Goal: Task Accomplishment & Management: Use online tool/utility

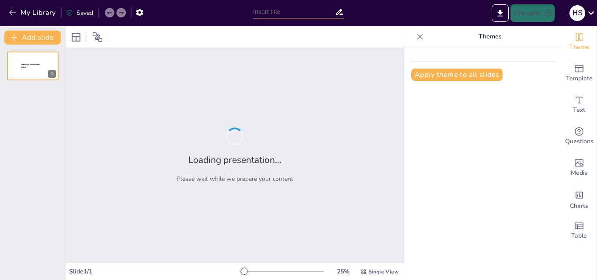
type input "La Interdependencia de la Administración y la Gestión del Cambio en Educación"
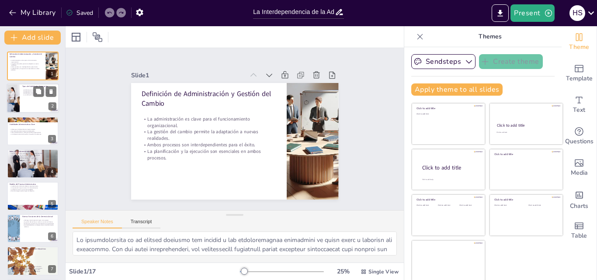
checkbox input "true"
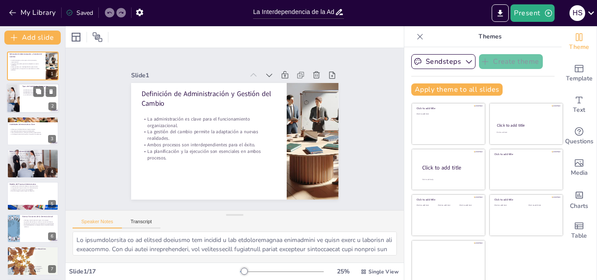
checkbox input "true"
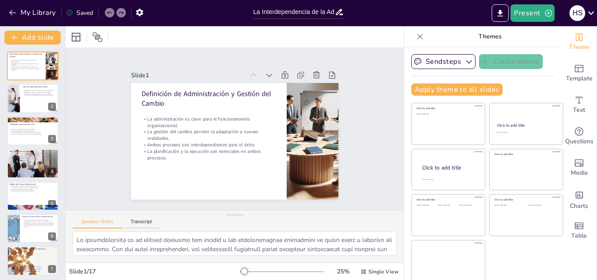
checkbox input "true"
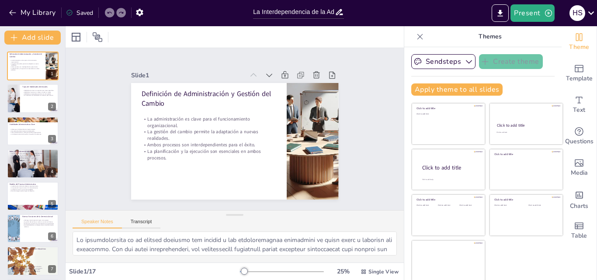
checkbox input "true"
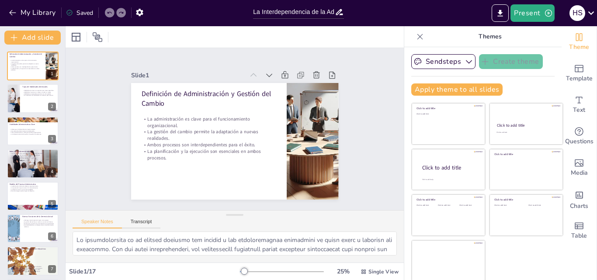
checkbox input "true"
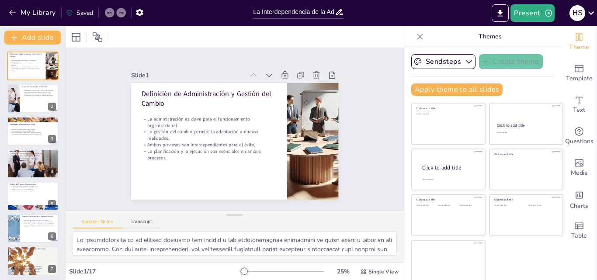
checkbox input "true"
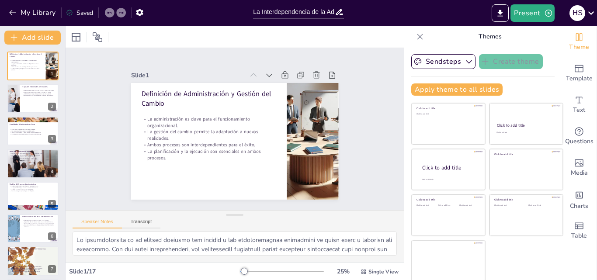
checkbox input "true"
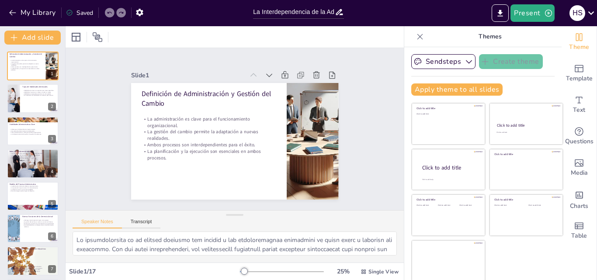
checkbox input "true"
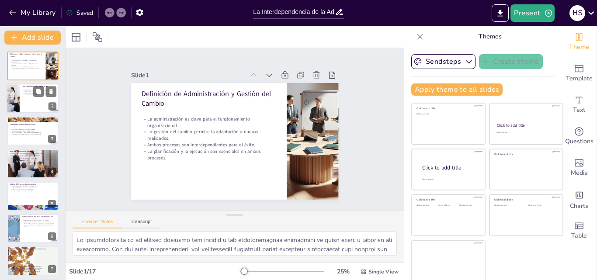
checkbox input "true"
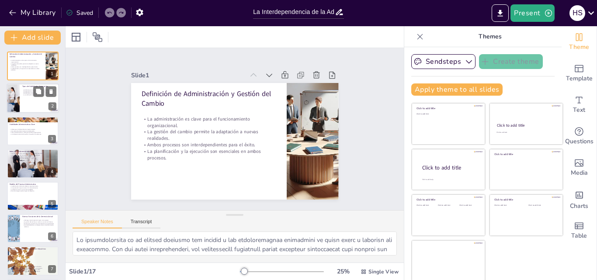
checkbox input "true"
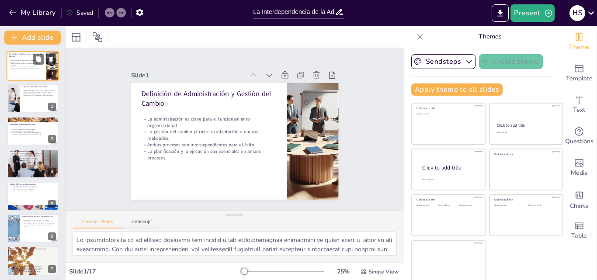
checkbox input "true"
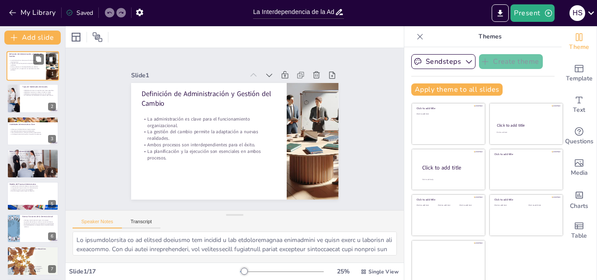
checkbox input "true"
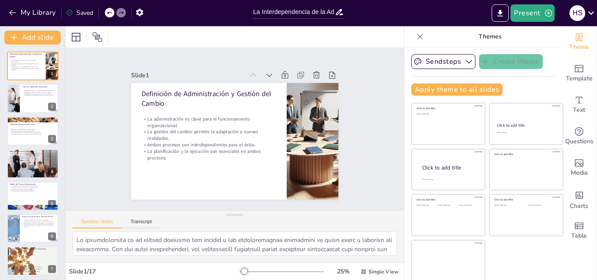
checkbox input "true"
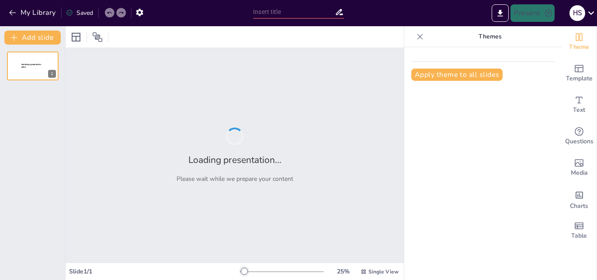
type input "La Sinergia entre Administración y Gerencia: Claves para el Éxito"
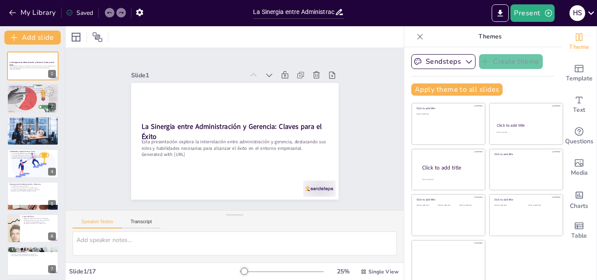
checkbox input "true"
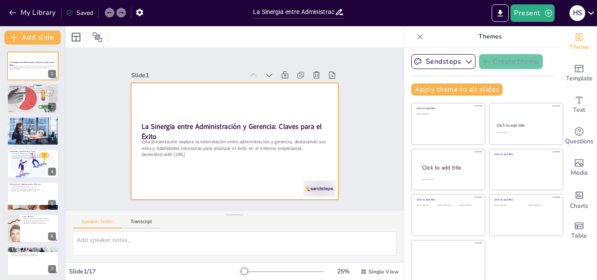
checkbox input "true"
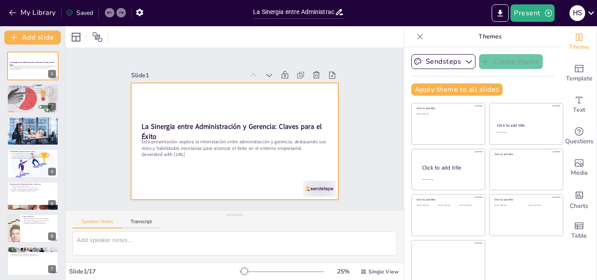
checkbox input "true"
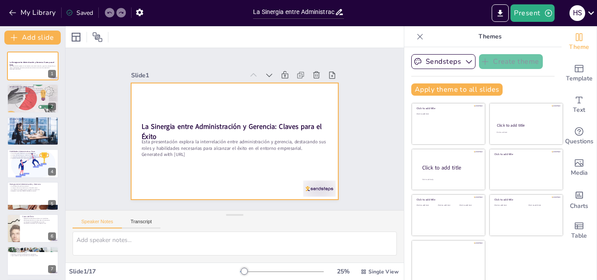
checkbox input "true"
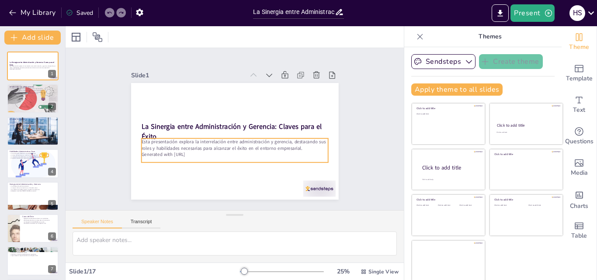
checkbox input "true"
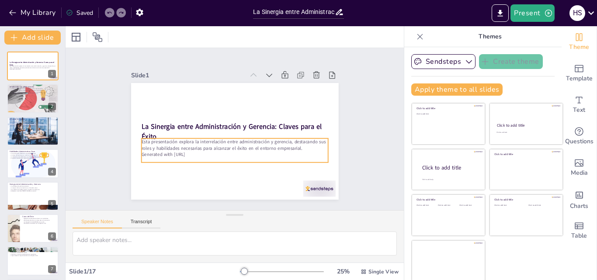
checkbox input "true"
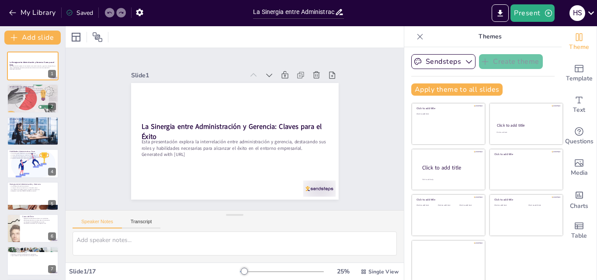
checkbox input "true"
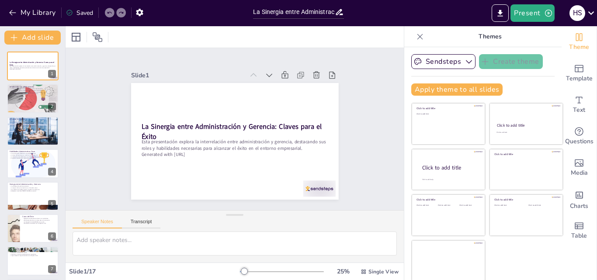
checkbox input "true"
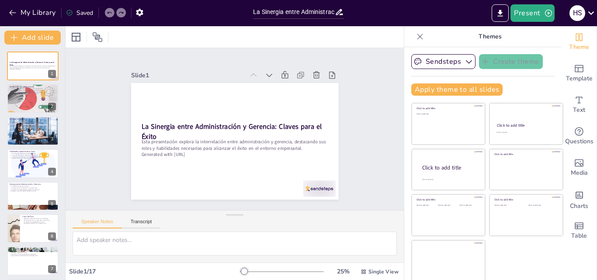
checkbox input "true"
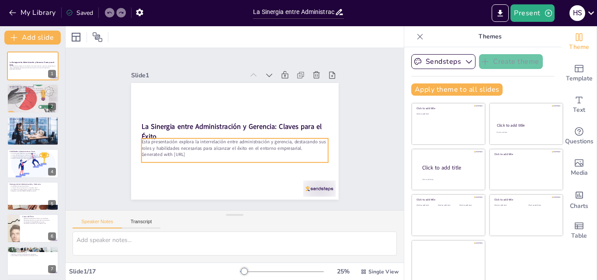
checkbox input "true"
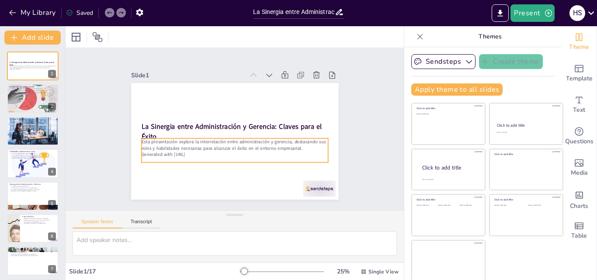
checkbox input "true"
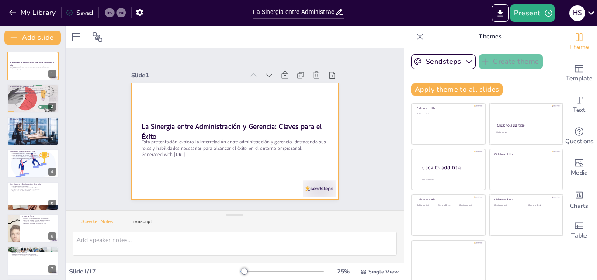
checkbox input "true"
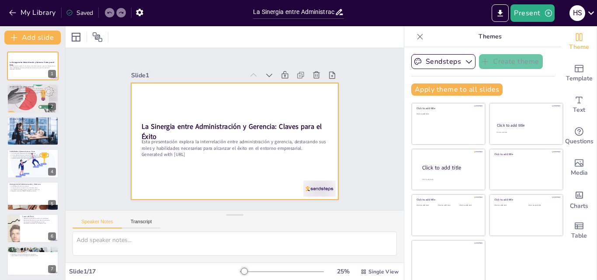
checkbox input "true"
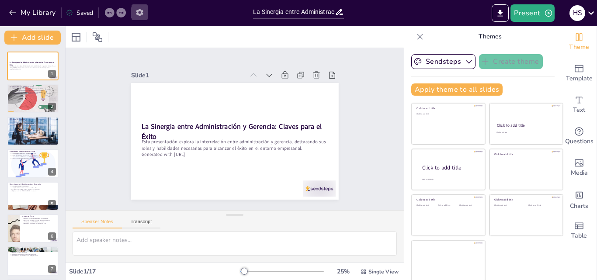
click at [142, 10] on icon "button" at bounding box center [139, 12] width 7 height 7
checkbox input "true"
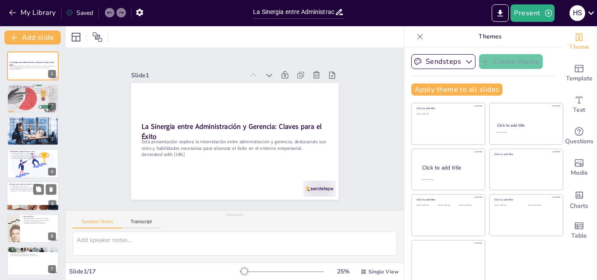
checkbox input "true"
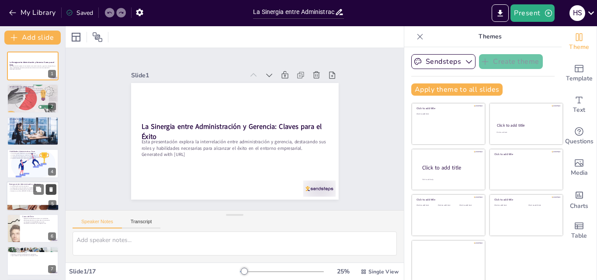
checkbox input "true"
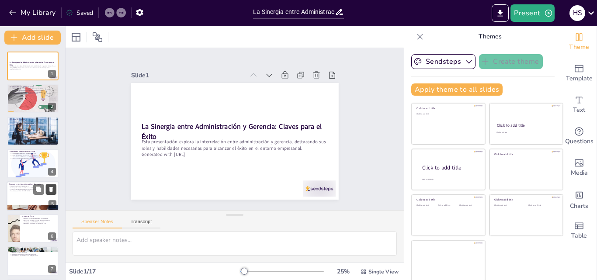
checkbox input "true"
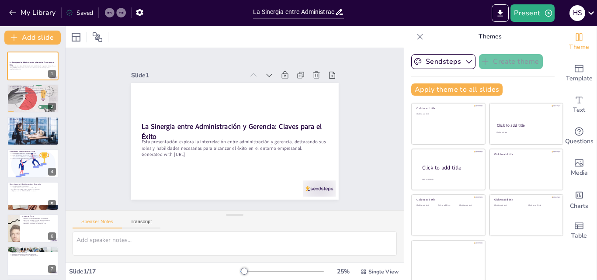
checkbox input "true"
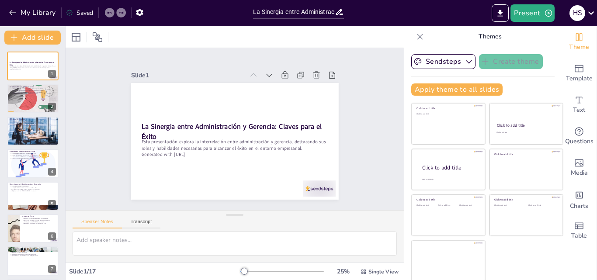
checkbox input "true"
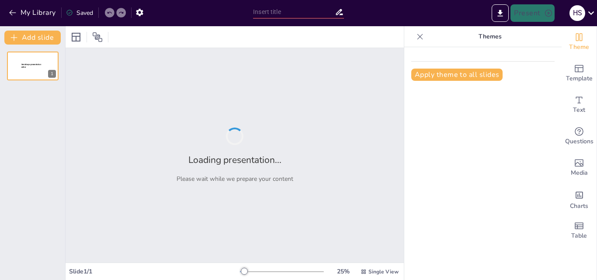
type input "La Sinergia entre Administración y Gerencia: Claves para el Éxito"
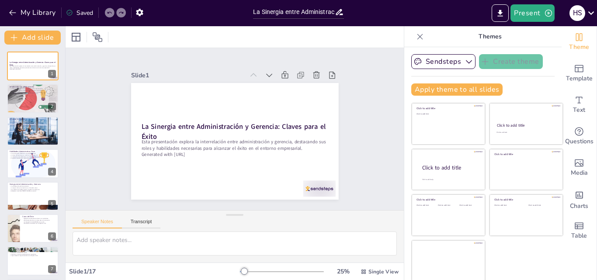
checkbox input "true"
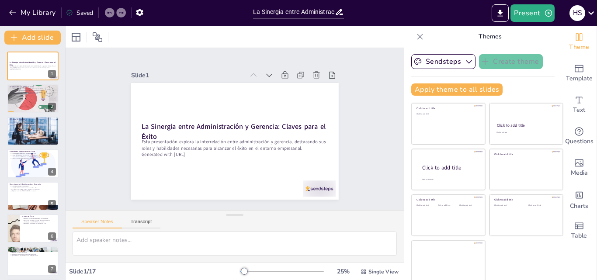
checkbox input "true"
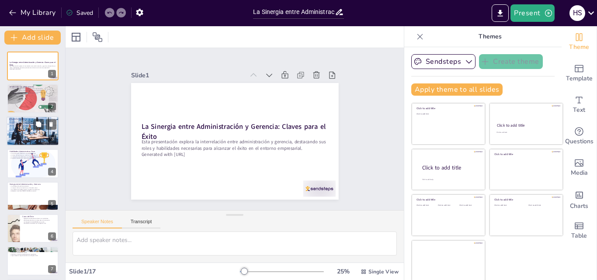
checkbox input "true"
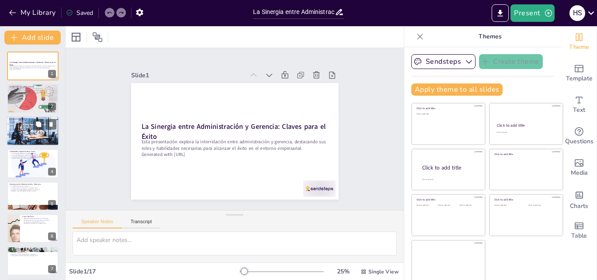
checkbox input "true"
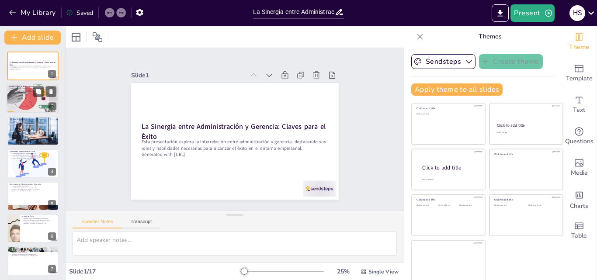
checkbox input "true"
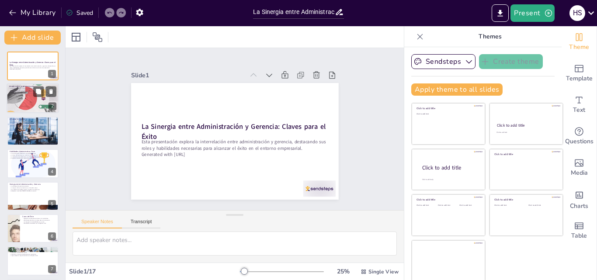
checkbox input "true"
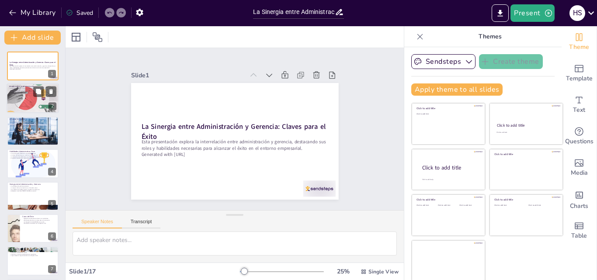
checkbox input "true"
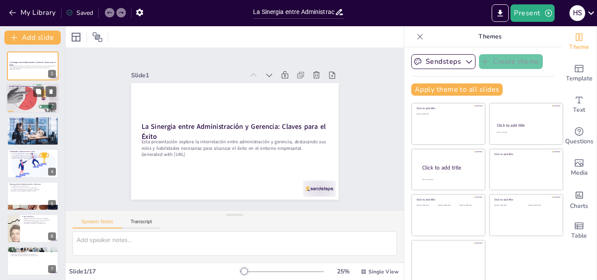
checkbox input "true"
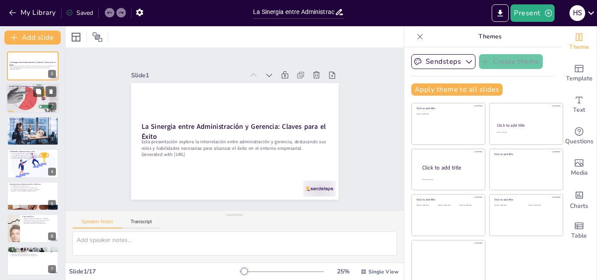
click at [31, 93] on p "La administración busca optimizar el uso de recursos." at bounding box center [32, 94] width 47 height 2
type textarea "La administración juega un papel crucial en el éxito de cualquier organización …"
checkbox input "true"
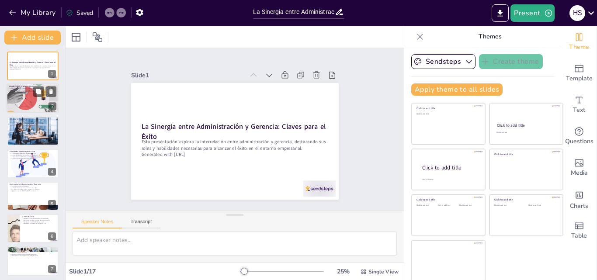
checkbox input "true"
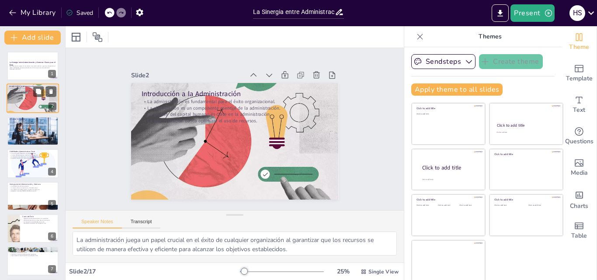
checkbox input "true"
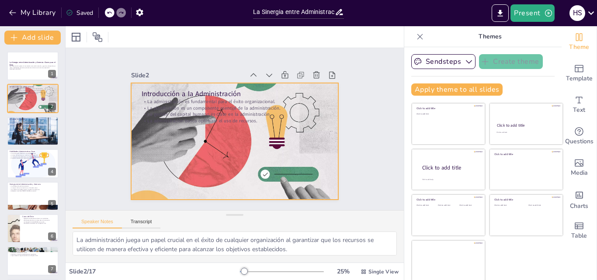
checkbox input "true"
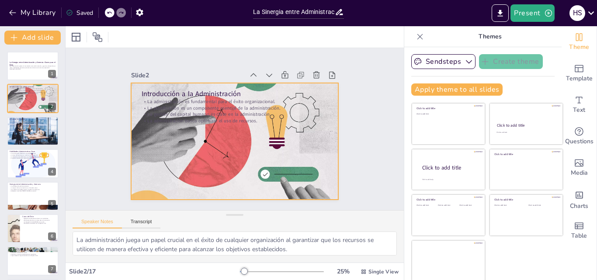
checkbox input "true"
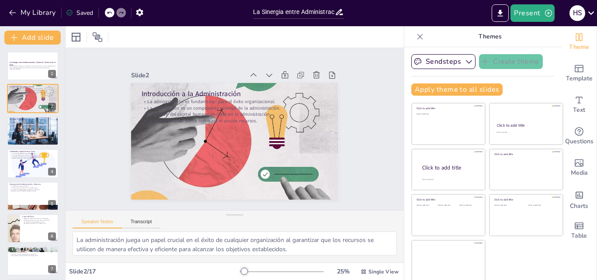
checkbox input "true"
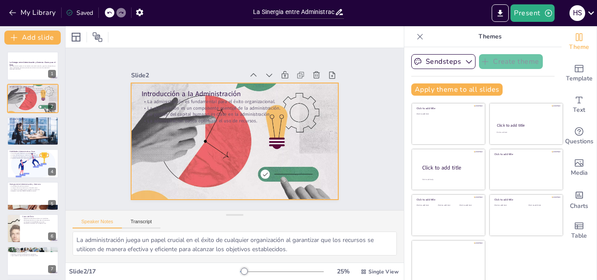
checkbox input "true"
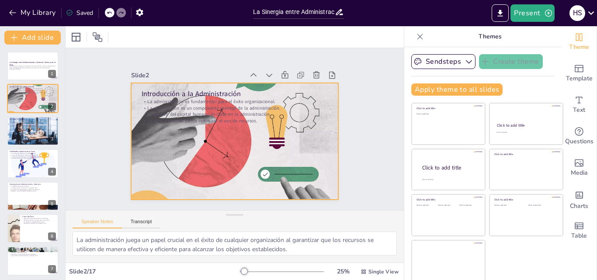
checkbox input "true"
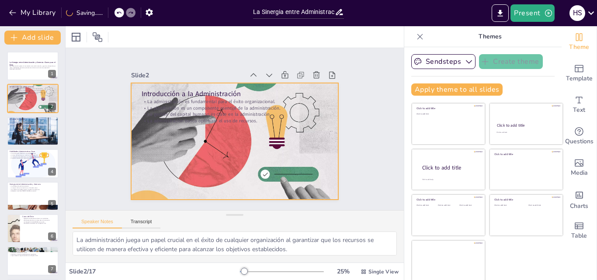
checkbox input "true"
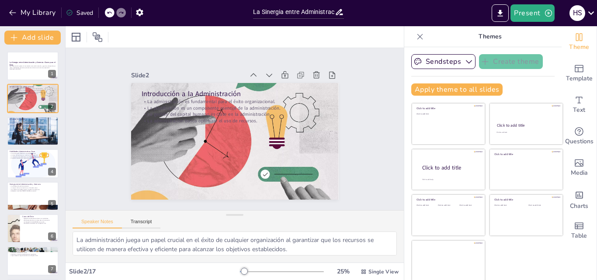
checkbox input "true"
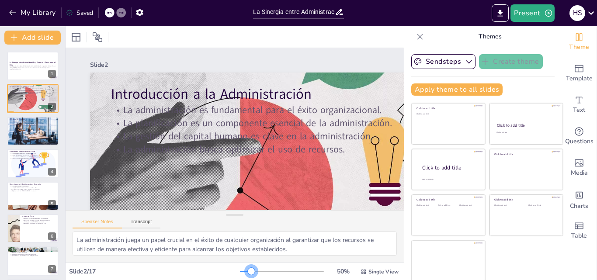
checkbox input "true"
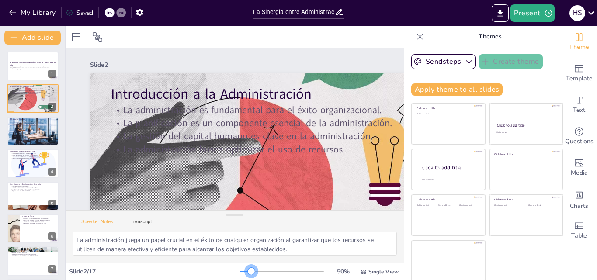
checkbox input "true"
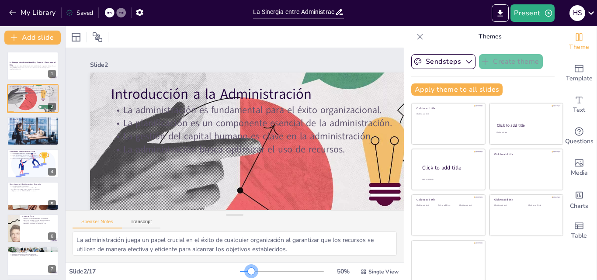
checkbox input "true"
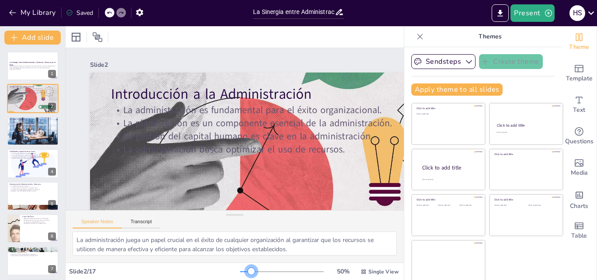
checkbox input "true"
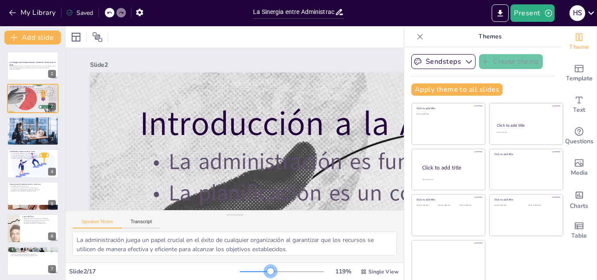
checkbox input "true"
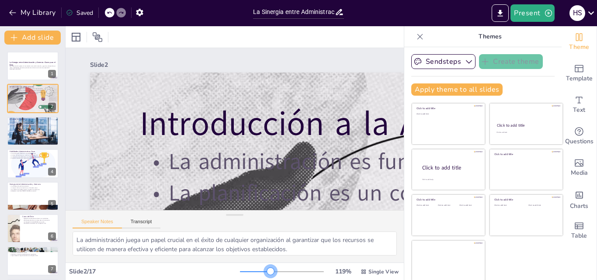
checkbox input "true"
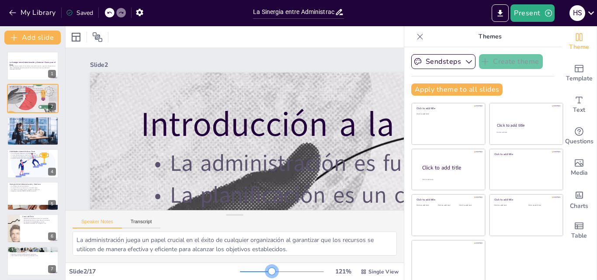
checkbox input "true"
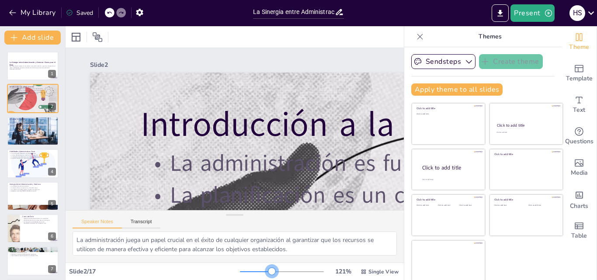
checkbox input "true"
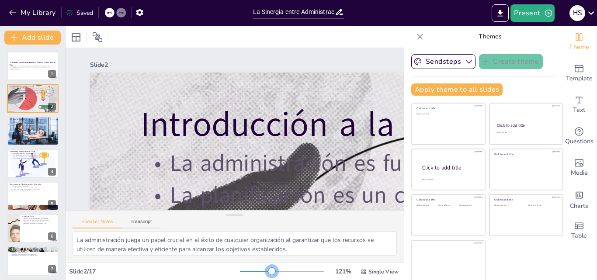
checkbox input "true"
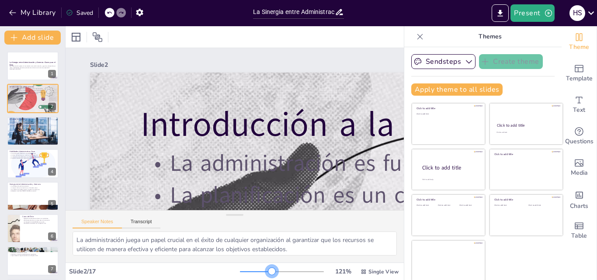
checkbox input "true"
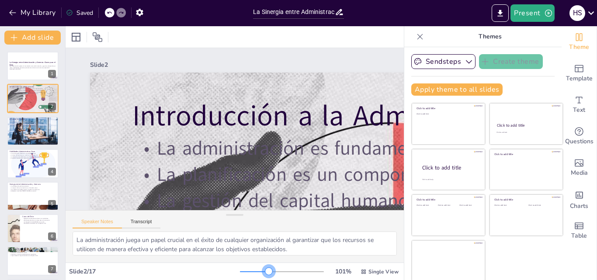
checkbox input "true"
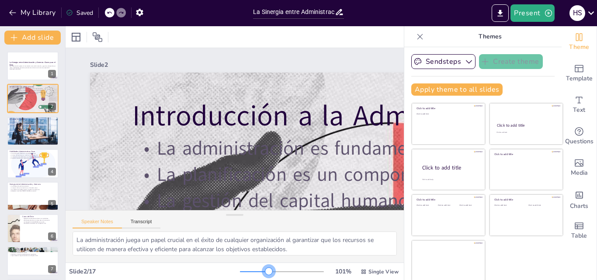
checkbox input "true"
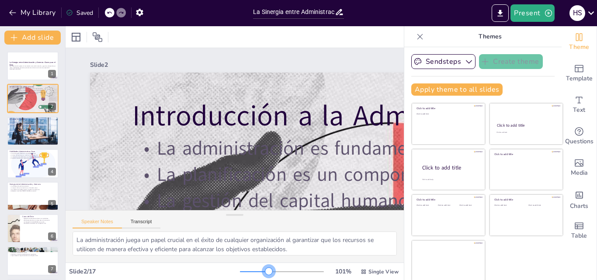
checkbox input "true"
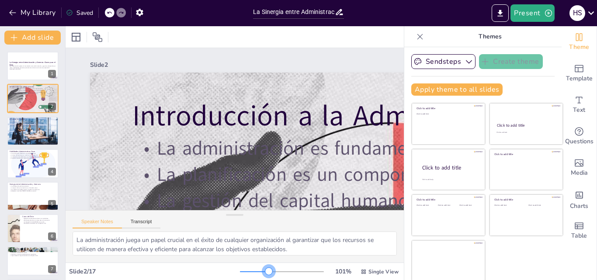
checkbox input "true"
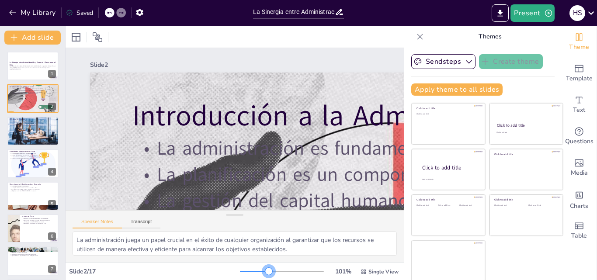
checkbox input "true"
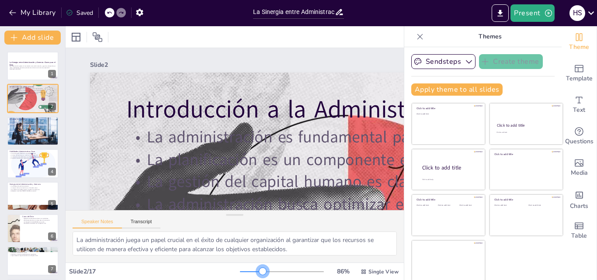
checkbox input "true"
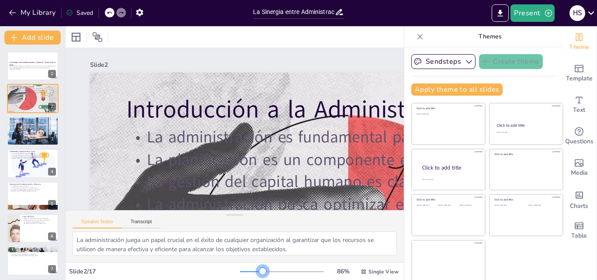
checkbox input "true"
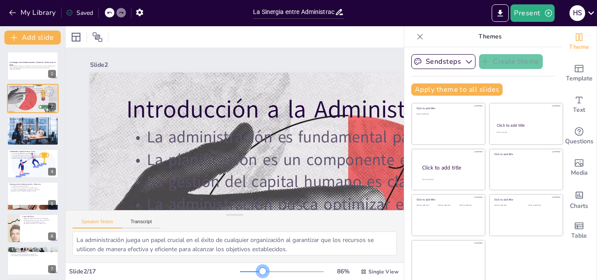
checkbox input "true"
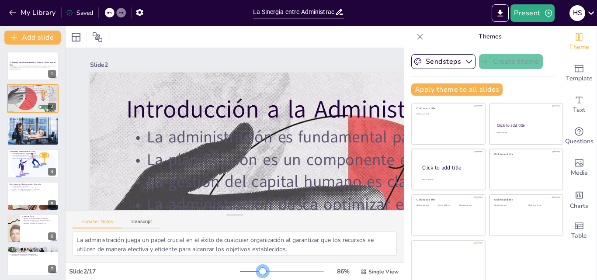
checkbox input "true"
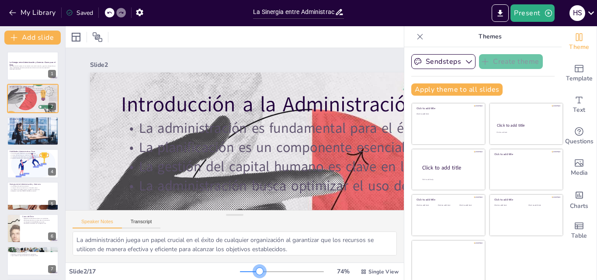
checkbox input "true"
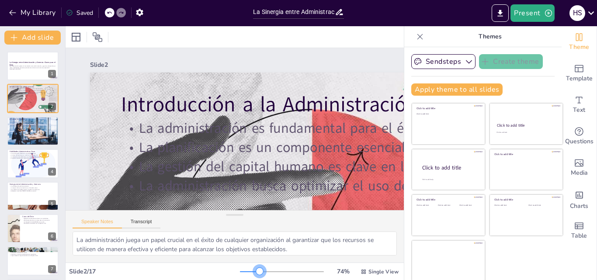
checkbox input "true"
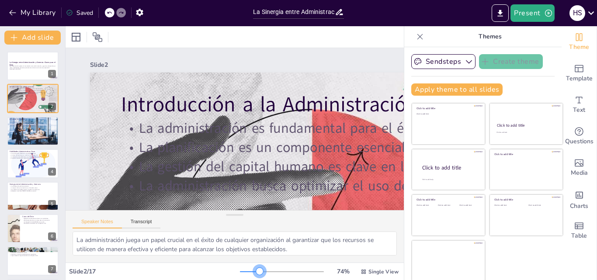
checkbox input "true"
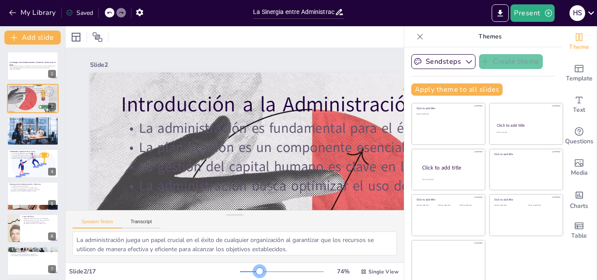
checkbox input "true"
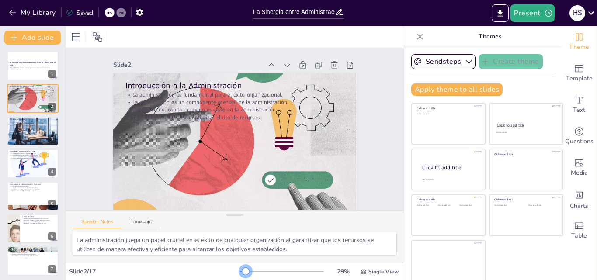
drag, startPoint x: 239, startPoint y: 271, endPoint x: 233, endPoint y: 266, distance: 7.8
click at [240, 266] on div "29 % Single View" at bounding box center [320, 272] width 161 height 14
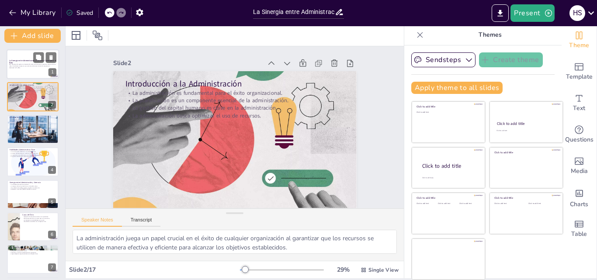
click at [24, 62] on strong "La Sinergia entre Administración y Gerencia: Claves para el Éxito" at bounding box center [32, 61] width 47 height 5
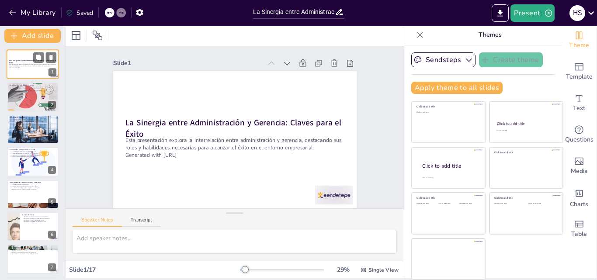
scroll to position [0, 0]
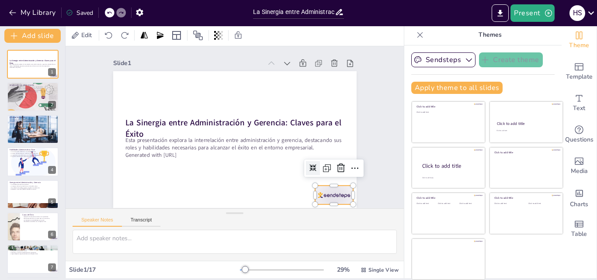
click at [325, 197] on div at bounding box center [334, 195] width 38 height 19
click at [541, 11] on button "Present" at bounding box center [533, 12] width 44 height 17
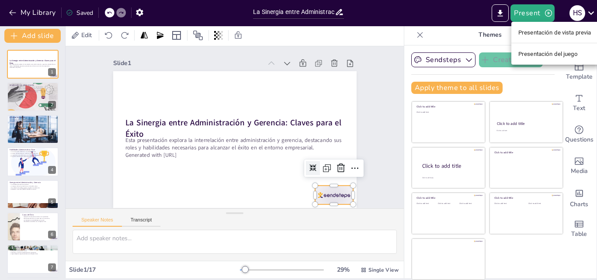
click at [543, 30] on font "Presentación de vista previa" at bounding box center [555, 32] width 73 height 7
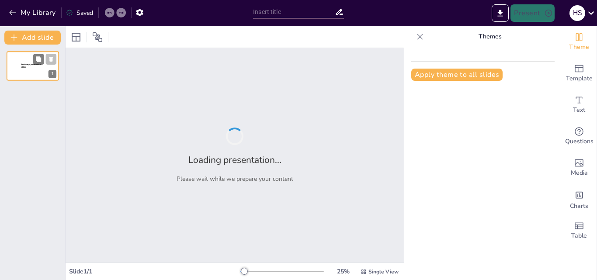
type input "La Sinergia entre Administración y Gerencia: Claves para el Éxito"
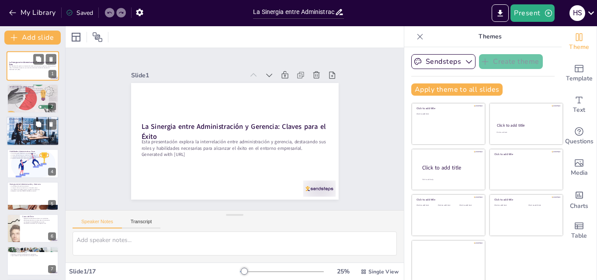
checkbox input "true"
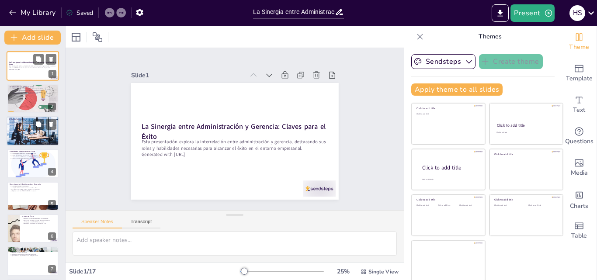
checkbox input "true"
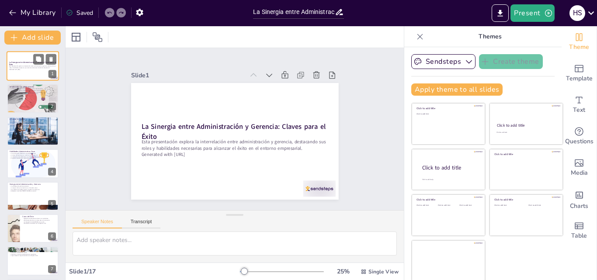
checkbox input "true"
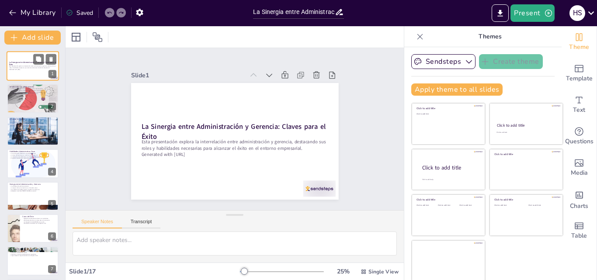
checkbox input "true"
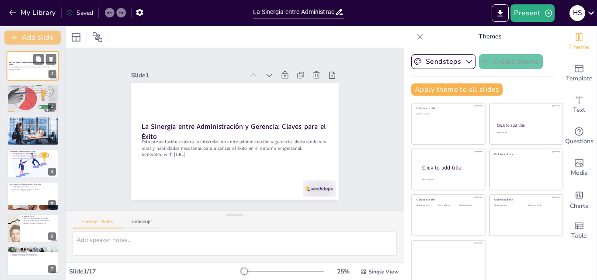
checkbox input "true"
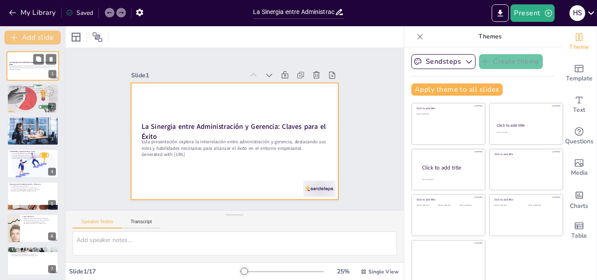
checkbox input "true"
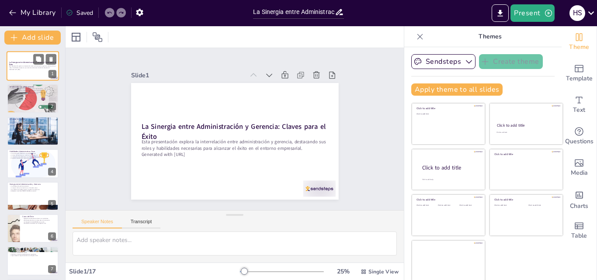
checkbox input "true"
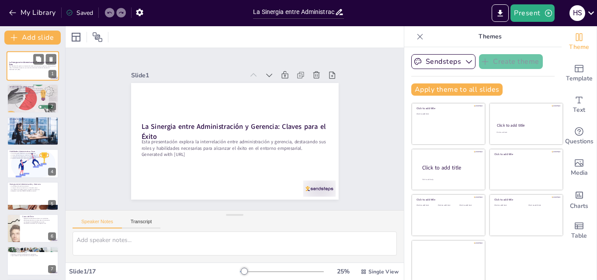
checkbox input "true"
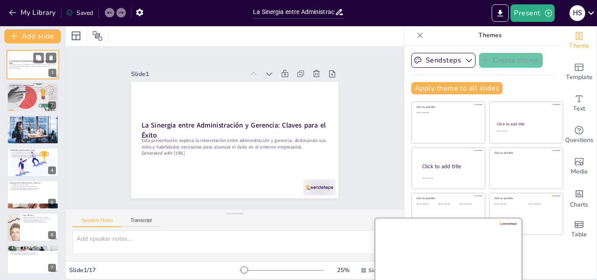
scroll to position [2, 0]
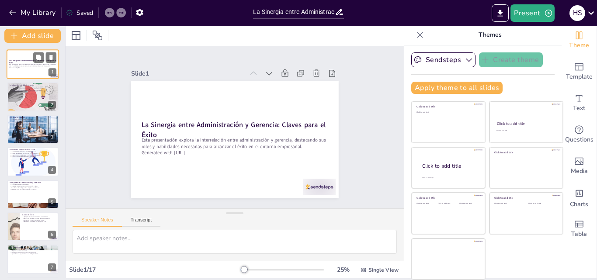
checkbox input "true"
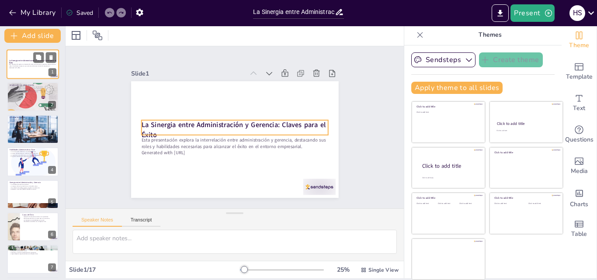
checkbox input "true"
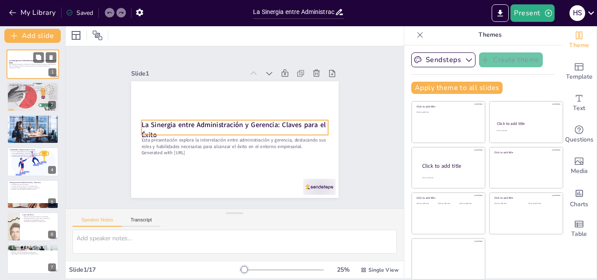
checkbox input "true"
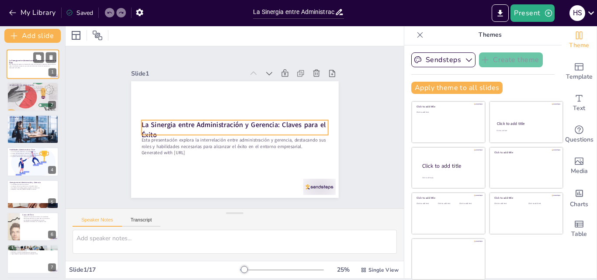
checkbox input "true"
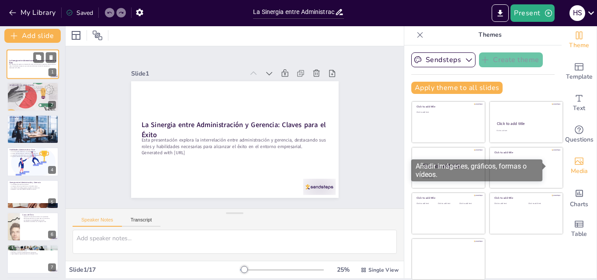
click at [571, 174] on span "Media" at bounding box center [579, 172] width 17 height 10
checkbox input "true"
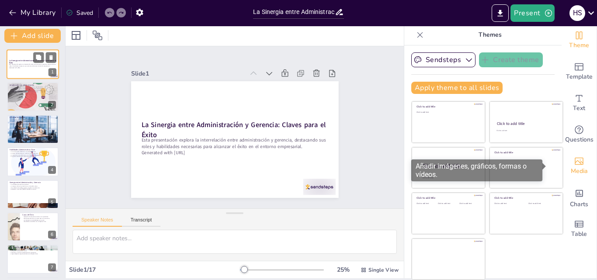
checkbox input "true"
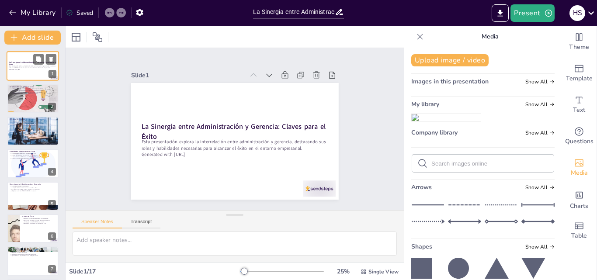
checkbox input "true"
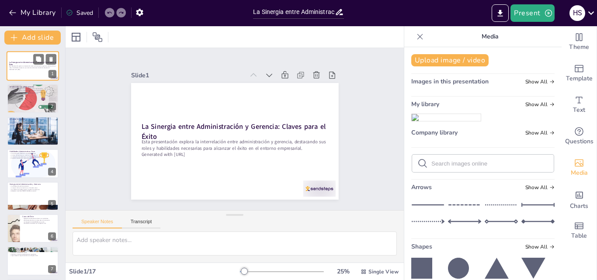
checkbox input "true"
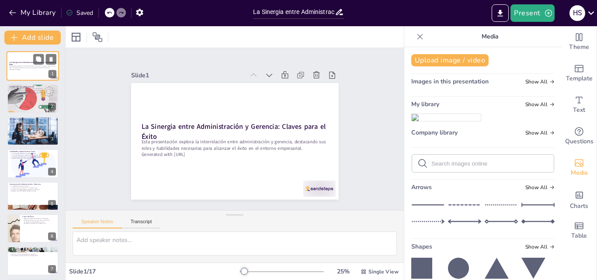
checkbox input "true"
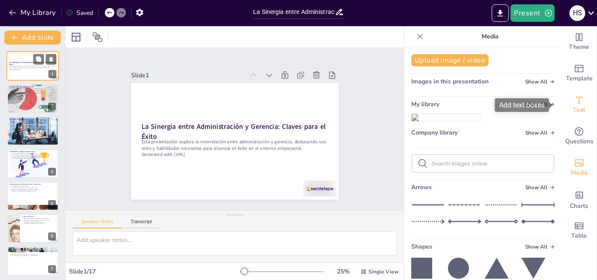
click at [575, 102] on icon "Add text boxes" at bounding box center [579, 100] width 10 height 10
checkbox input "true"
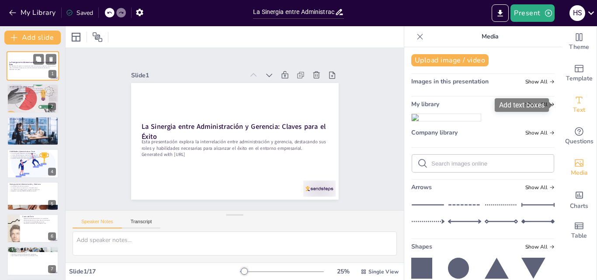
checkbox input "true"
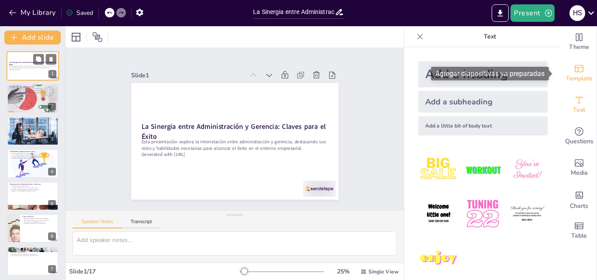
click at [575, 76] on span "Template" at bounding box center [579, 79] width 27 height 10
checkbox input "true"
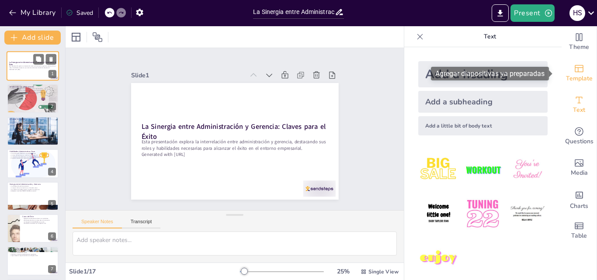
checkbox input "true"
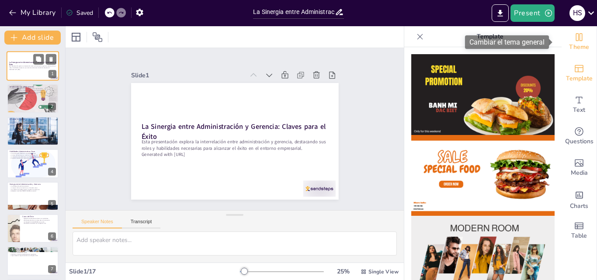
click at [579, 46] on span "Theme" at bounding box center [579, 47] width 20 height 10
checkbox input "true"
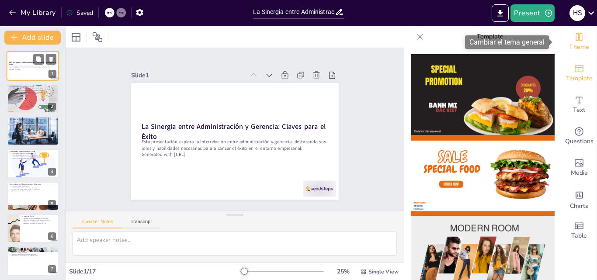
checkbox input "true"
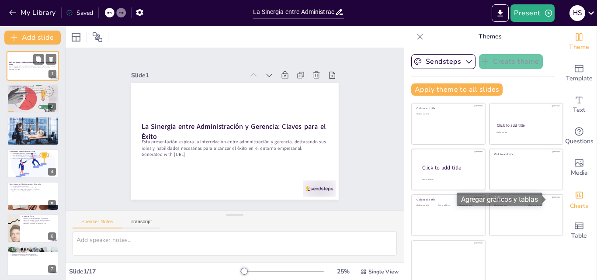
click at [573, 207] on span "Charts" at bounding box center [579, 207] width 18 height 10
checkbox input "true"
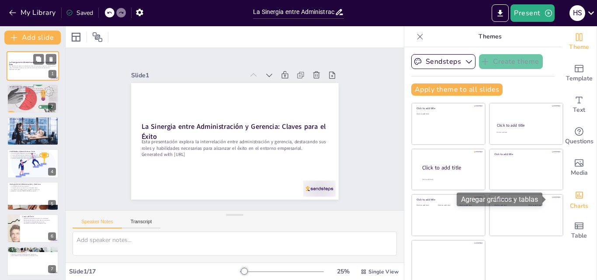
checkbox input "true"
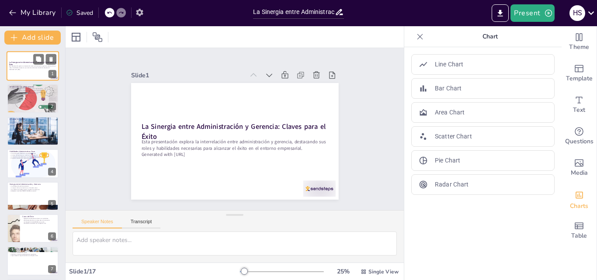
click at [142, 15] on icon "button" at bounding box center [139, 12] width 9 height 9
checkbox input "true"
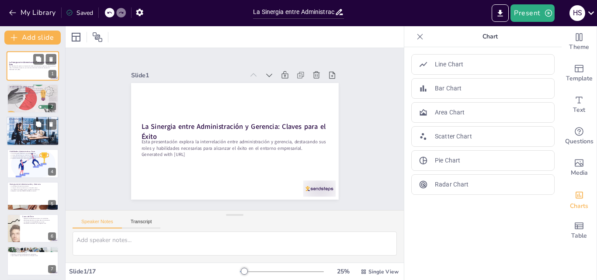
checkbox input "true"
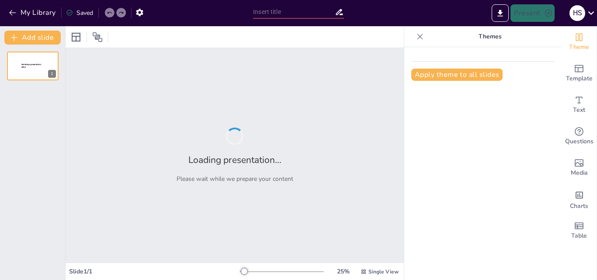
type input "La Sinergia entre Administración y Gerencia: Claves para el Éxito"
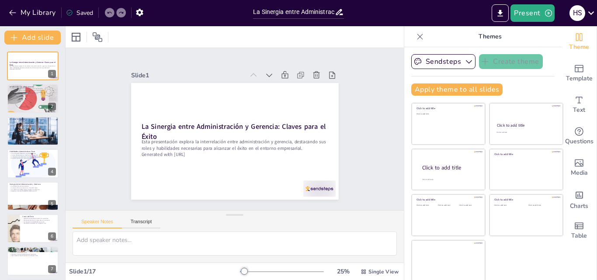
checkbox input "true"
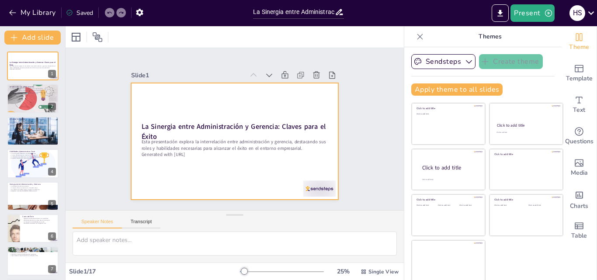
checkbox input "true"
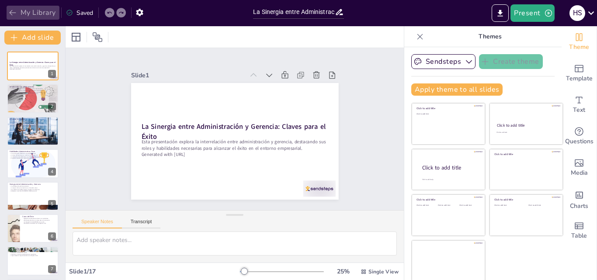
click at [48, 16] on button "My Library" at bounding box center [33, 13] width 53 height 14
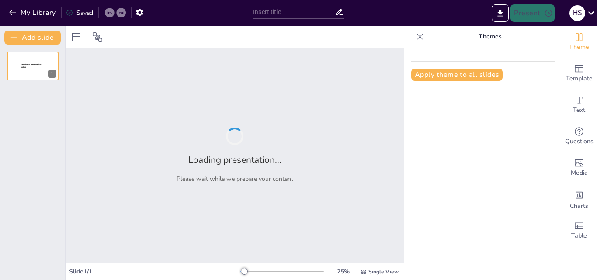
type input "La Sinergia entre Administración y Gerencia: Claves para el Éxito"
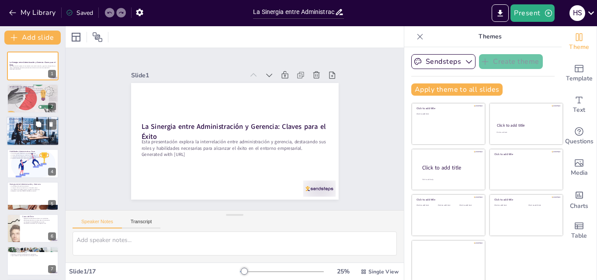
checkbox input "true"
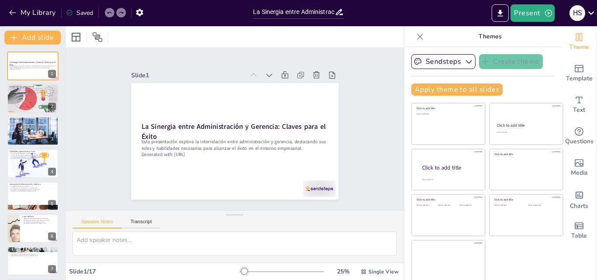
checkbox input "true"
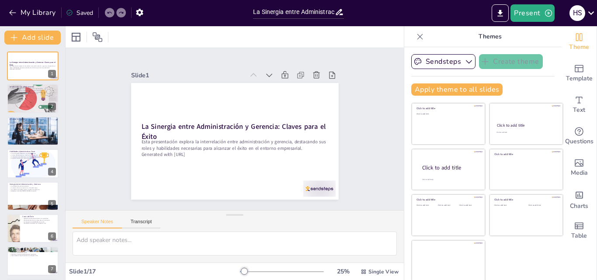
checkbox input "true"
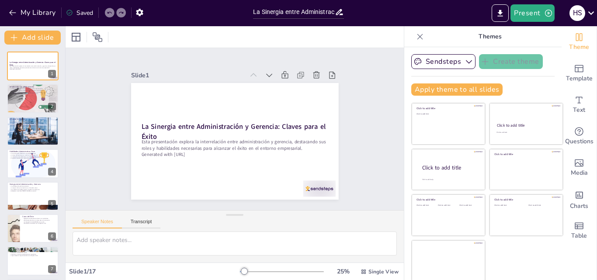
checkbox input "true"
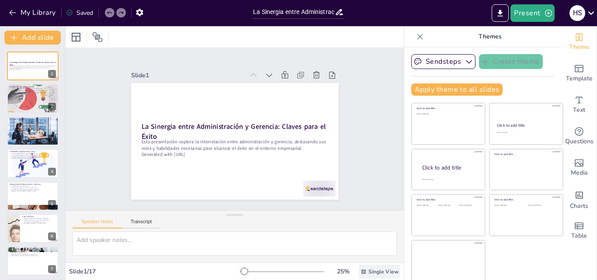
drag, startPoint x: 358, startPoint y: 274, endPoint x: 369, endPoint y: 269, distance: 11.5
click at [363, 276] on div "Single View" at bounding box center [380, 272] width 42 height 14
checkbox input "true"
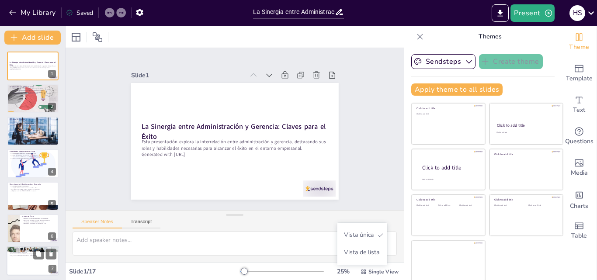
checkbox input "true"
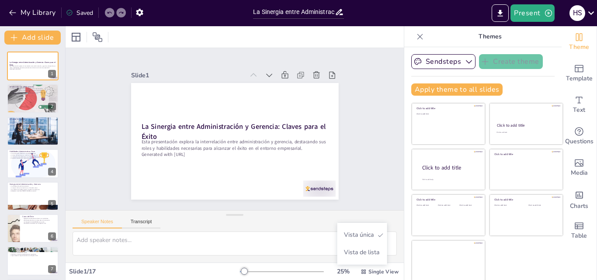
checkbox input "true"
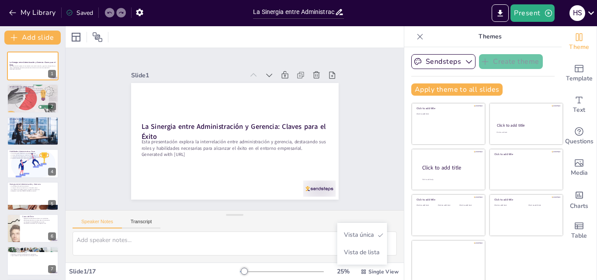
checkbox input "true"
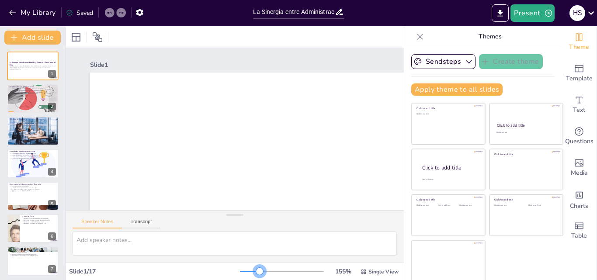
checkbox input "true"
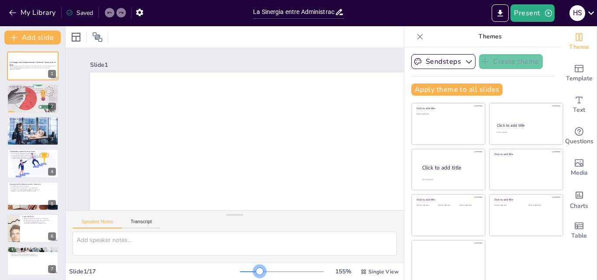
checkbox input "true"
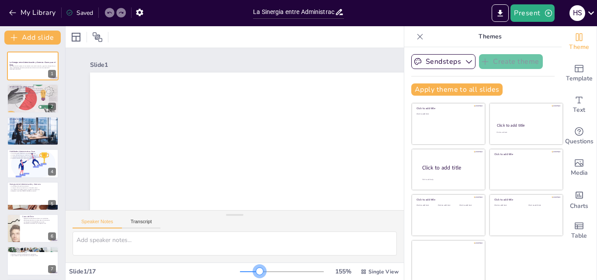
checkbox input "true"
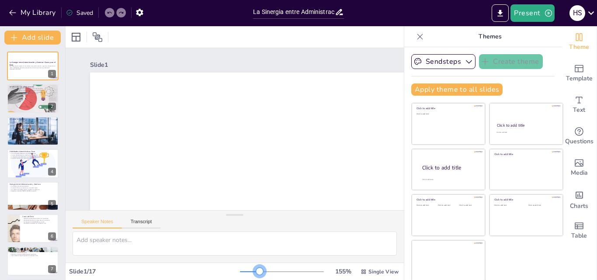
checkbox input "true"
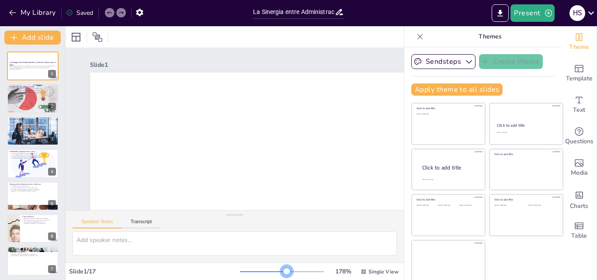
checkbox input "true"
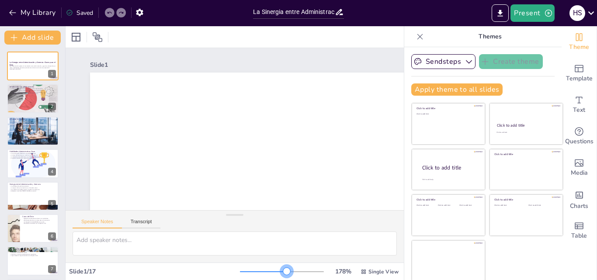
checkbox input "true"
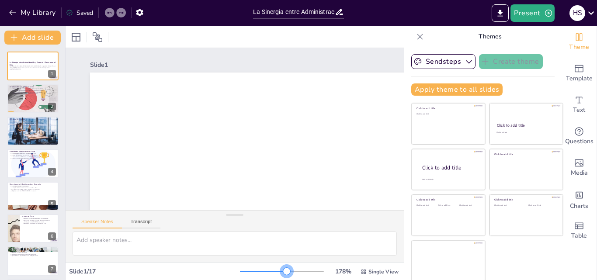
checkbox input "true"
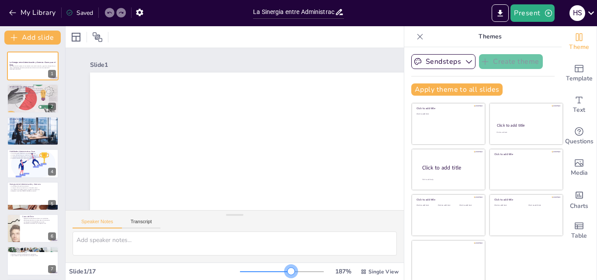
checkbox input "true"
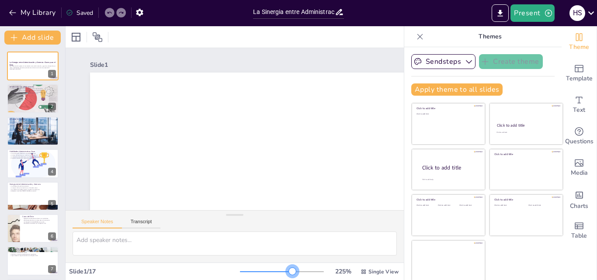
checkbox input "true"
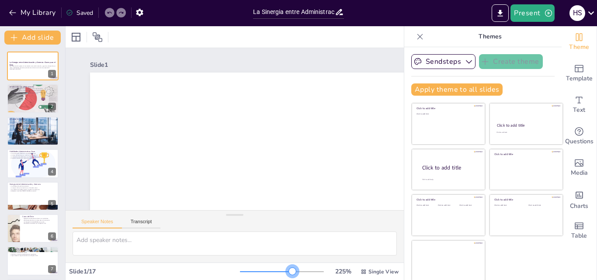
checkbox input "true"
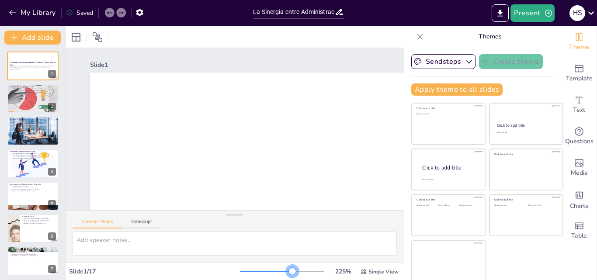
checkbox input "true"
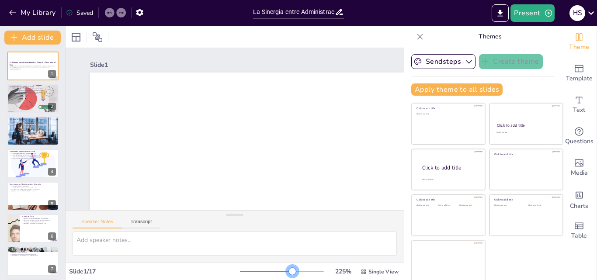
checkbox input "true"
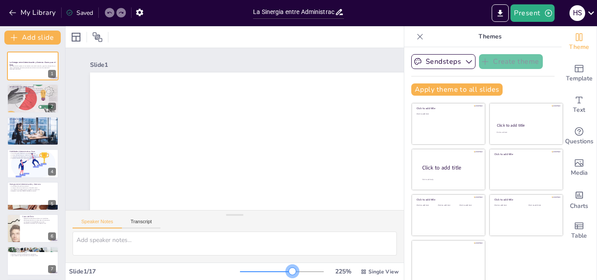
checkbox input "true"
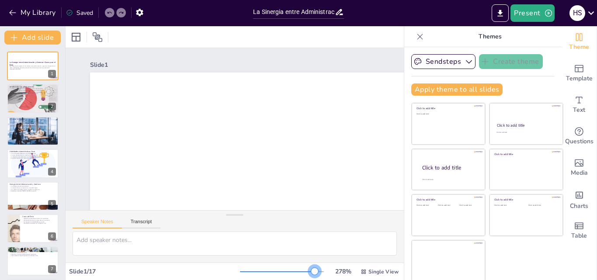
checkbox input "true"
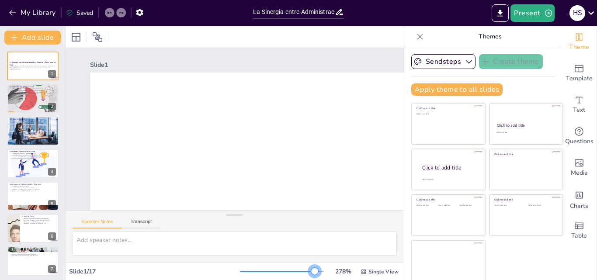
checkbox input "true"
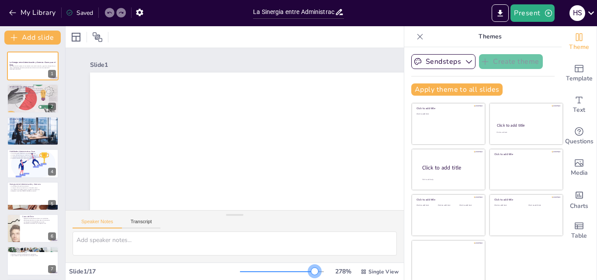
checkbox input "true"
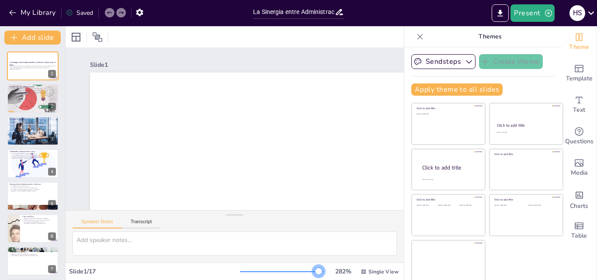
checkbox input "true"
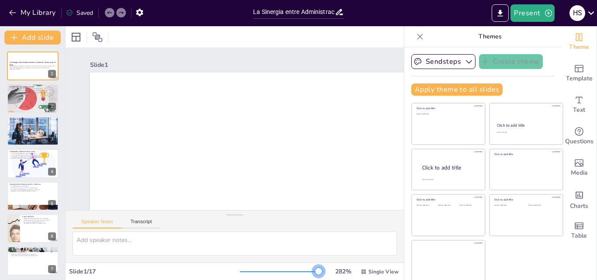
checkbox input "true"
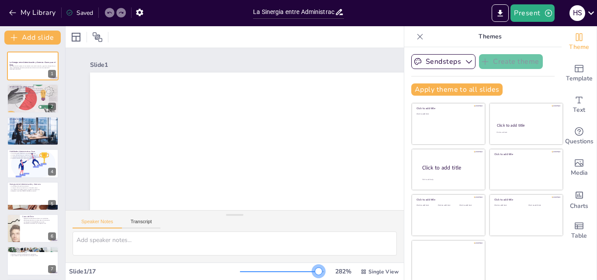
checkbox input "true"
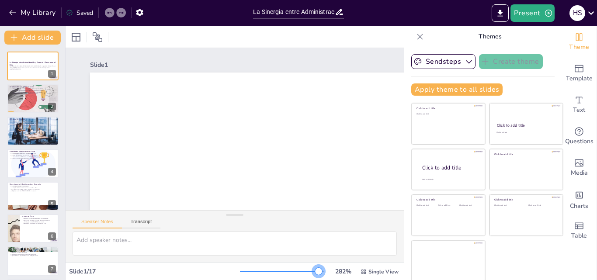
checkbox input "true"
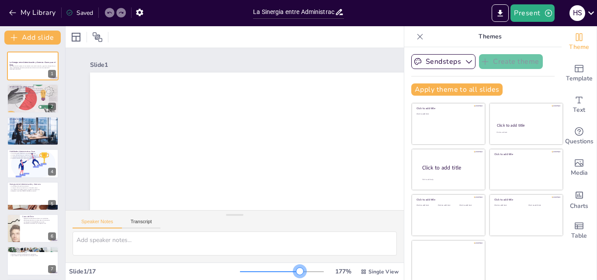
checkbox input "true"
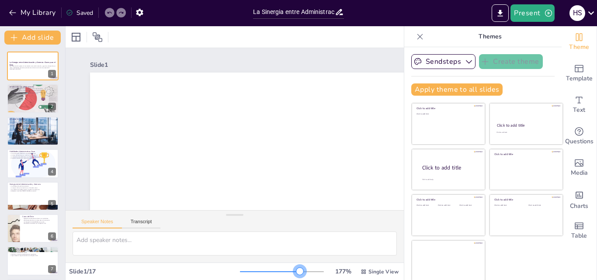
checkbox input "true"
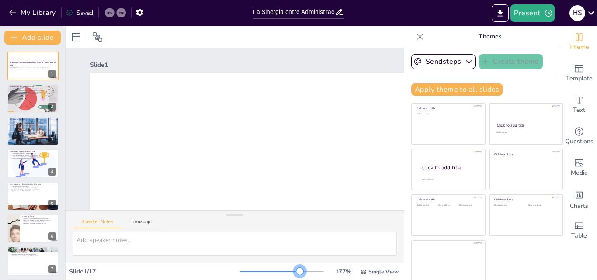
checkbox input "true"
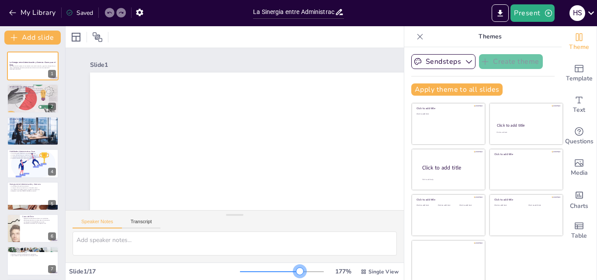
checkbox input "true"
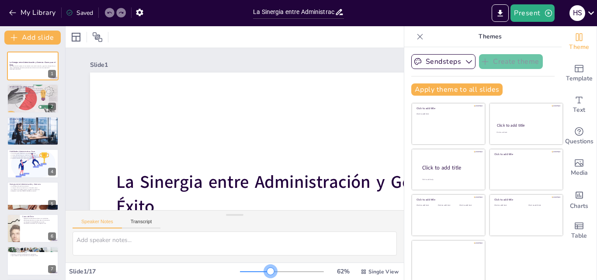
checkbox input "true"
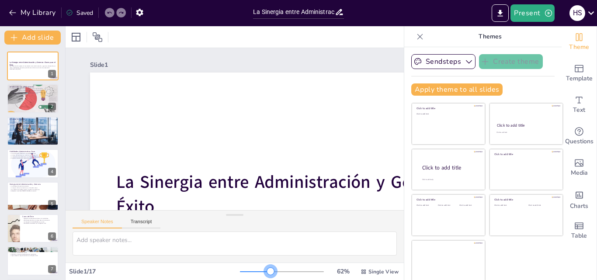
checkbox input "true"
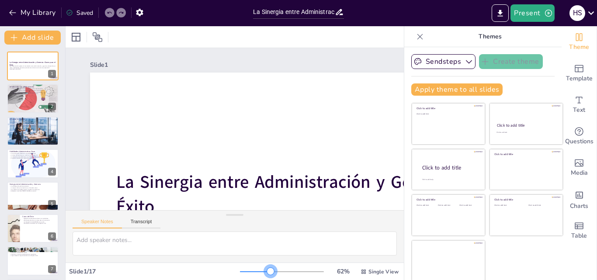
checkbox input "true"
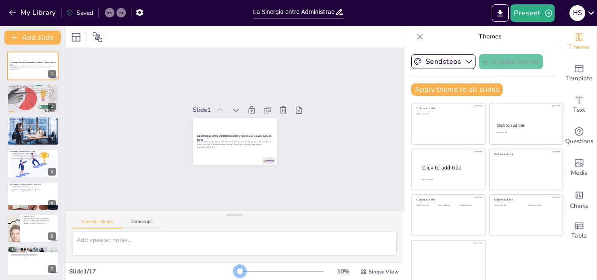
drag, startPoint x: 238, startPoint y: 272, endPoint x: 207, endPoint y: 277, distance: 31.4
click at [207, 277] on div "Slide 1 / 17 10 % Single View" at bounding box center [235, 272] width 339 height 14
checkbox input "true"
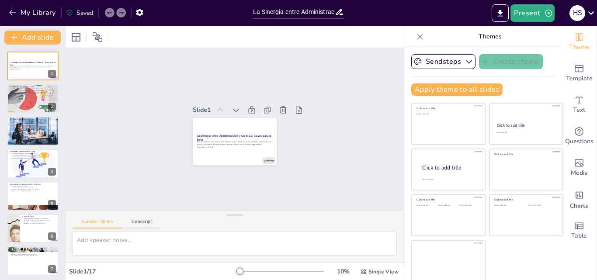
checkbox input "true"
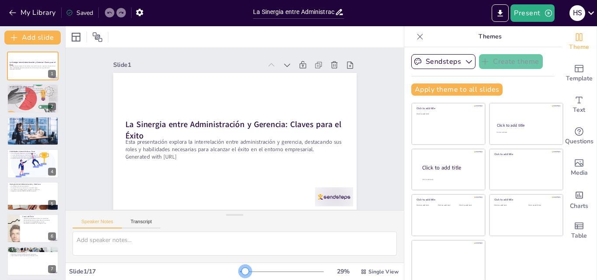
checkbox input "true"
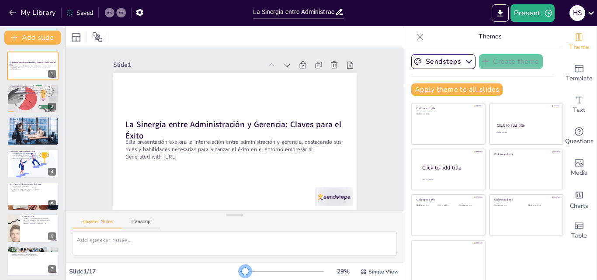
checkbox input "true"
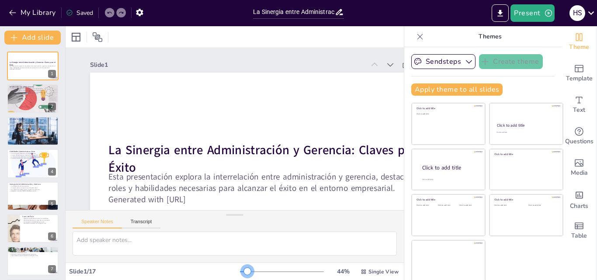
checkbox input "true"
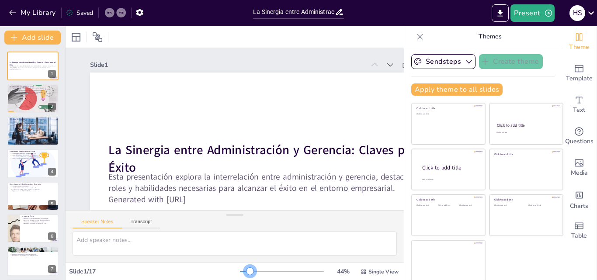
checkbox input "true"
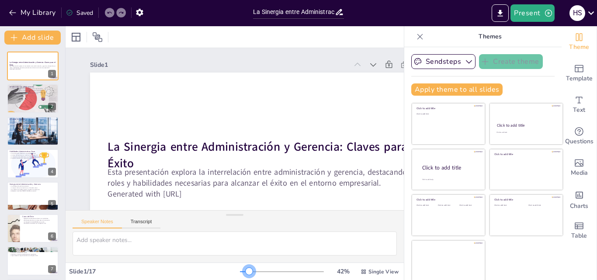
checkbox input "true"
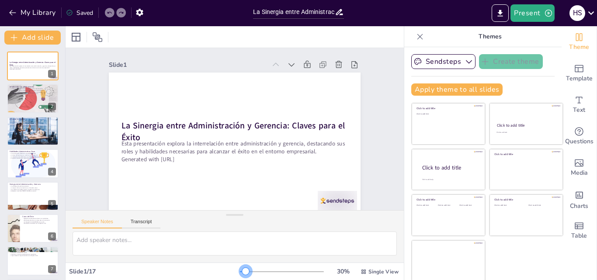
drag, startPoint x: 231, startPoint y: 272, endPoint x: 234, endPoint y: 276, distance: 4.9
click at [240, 276] on div "30 % Single View" at bounding box center [320, 272] width 161 height 14
click at [335, 93] on icon at bounding box center [338, 96] width 6 height 6
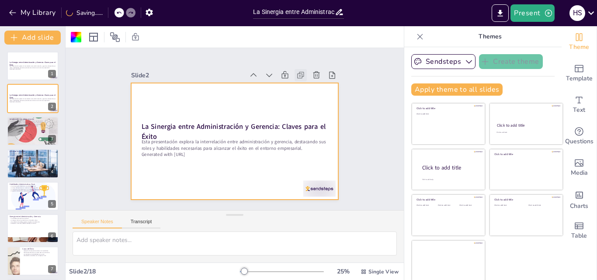
click at [309, 93] on icon at bounding box center [314, 98] width 11 height 11
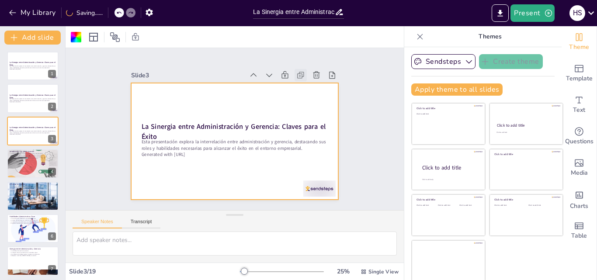
click at [311, 101] on icon at bounding box center [316, 106] width 11 height 11
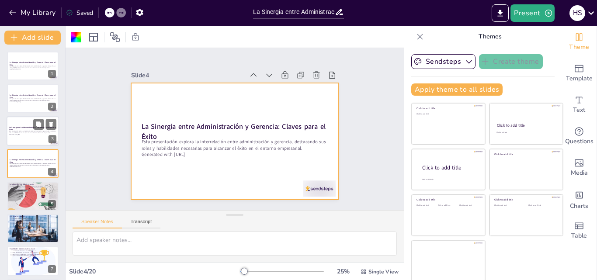
click at [28, 133] on p "Esta presentación explora la interrelación entre administración y gerencia, des…" at bounding box center [32, 131] width 47 height 3
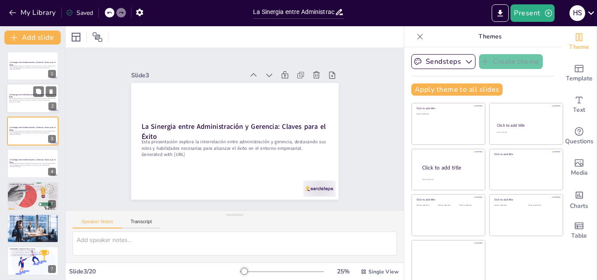
click at [31, 102] on p "Generated with [URL]" at bounding box center [32, 102] width 47 height 2
click at [51, 91] on icon at bounding box center [50, 92] width 3 height 5
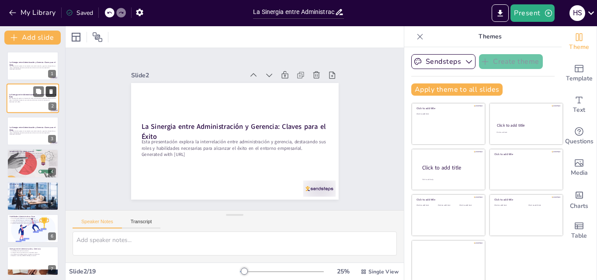
click at [50, 92] on icon at bounding box center [50, 92] width 3 height 5
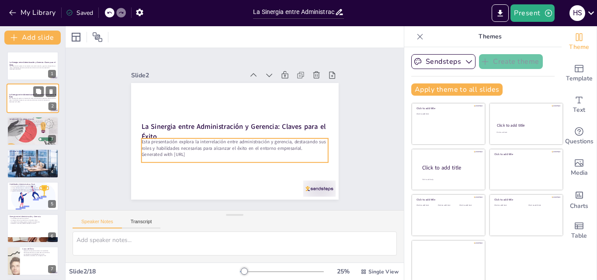
click at [51, 98] on p "Esta presentación explora la interrelación entre administración y gerencia, des…" at bounding box center [32, 99] width 47 height 3
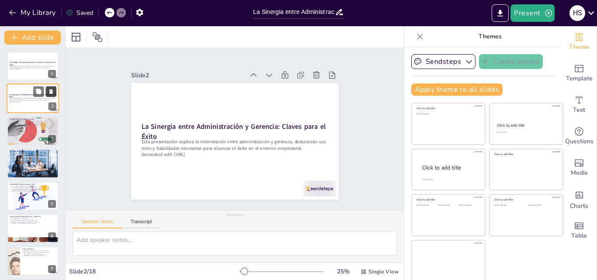
drag, startPoint x: 50, startPoint y: 92, endPoint x: 55, endPoint y: 91, distance: 4.5
click at [50, 92] on icon at bounding box center [50, 92] width 3 height 5
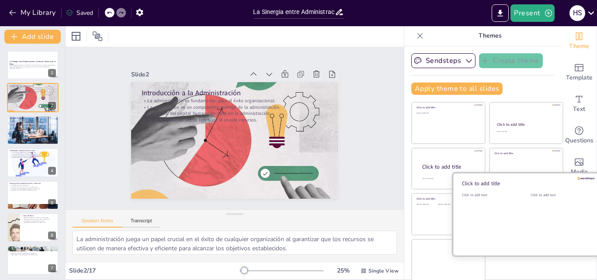
scroll to position [2, 0]
